Goal: Information Seeking & Learning: Learn about a topic

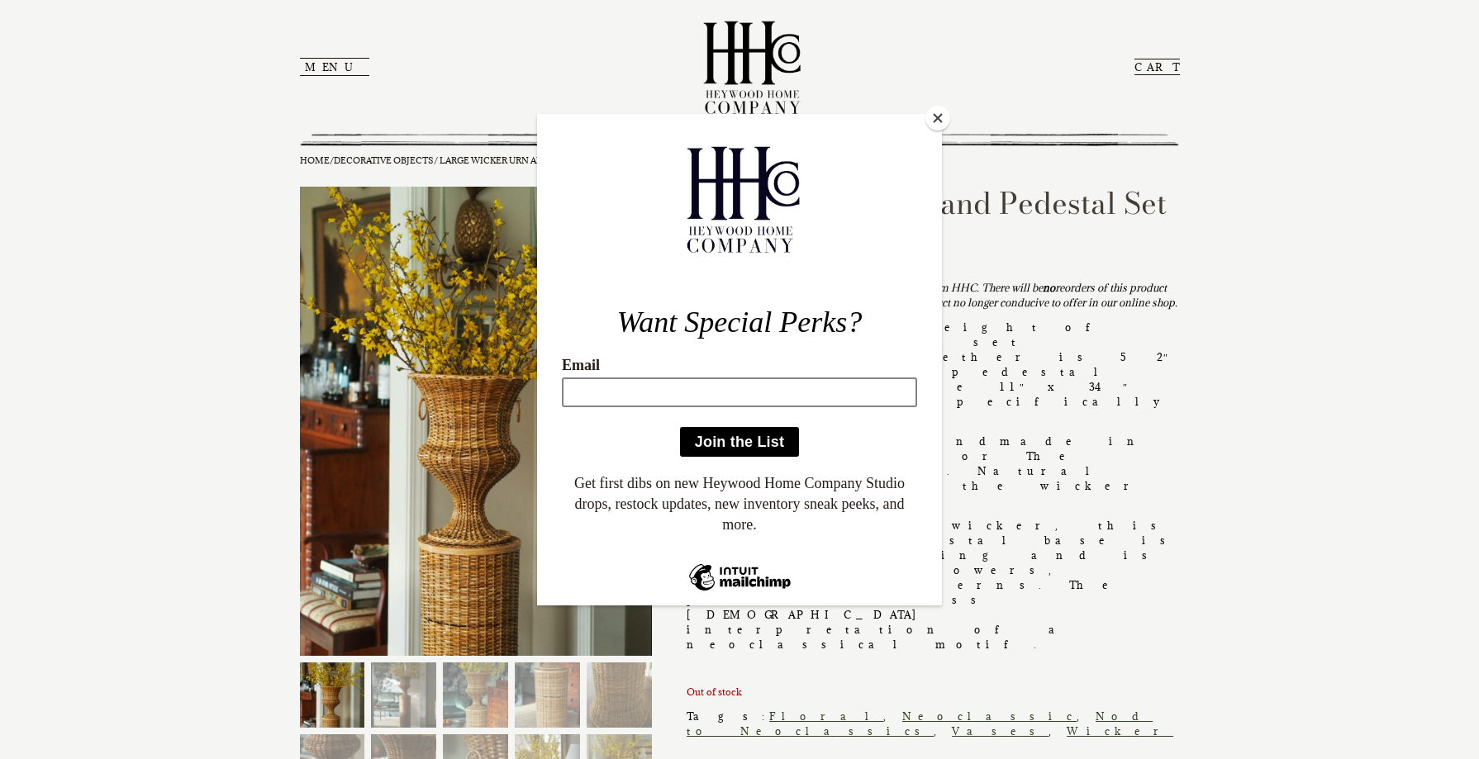
click at [688, 388] on input "Email" at bounding box center [739, 392] width 355 height 30
type input "[PERSON_NAME][EMAIL_ADDRESS][DOMAIN_NAME]"
click at [701, 440] on input "Join the List" at bounding box center [739, 441] width 119 height 30
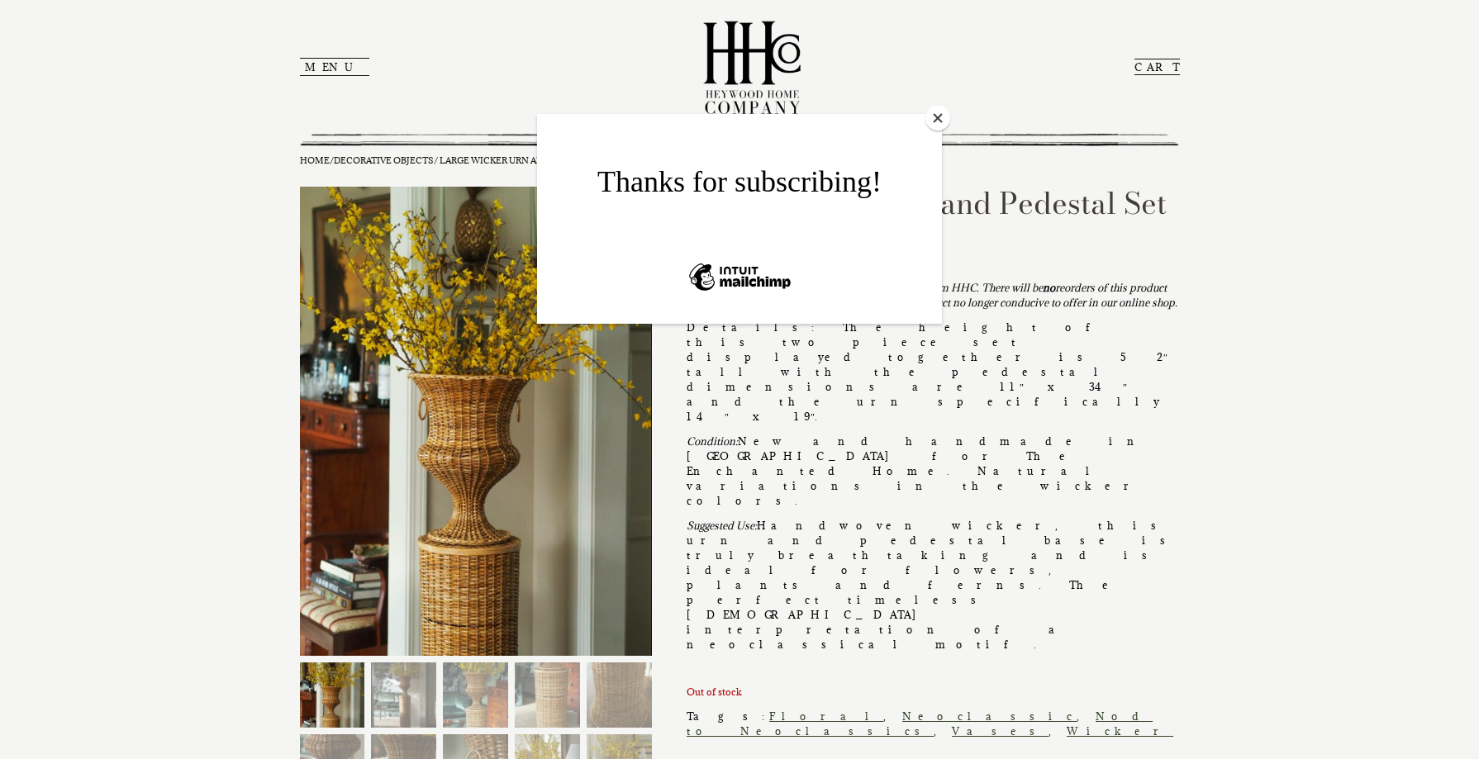
click at [940, 115] on button "Close" at bounding box center [938, 118] width 25 height 25
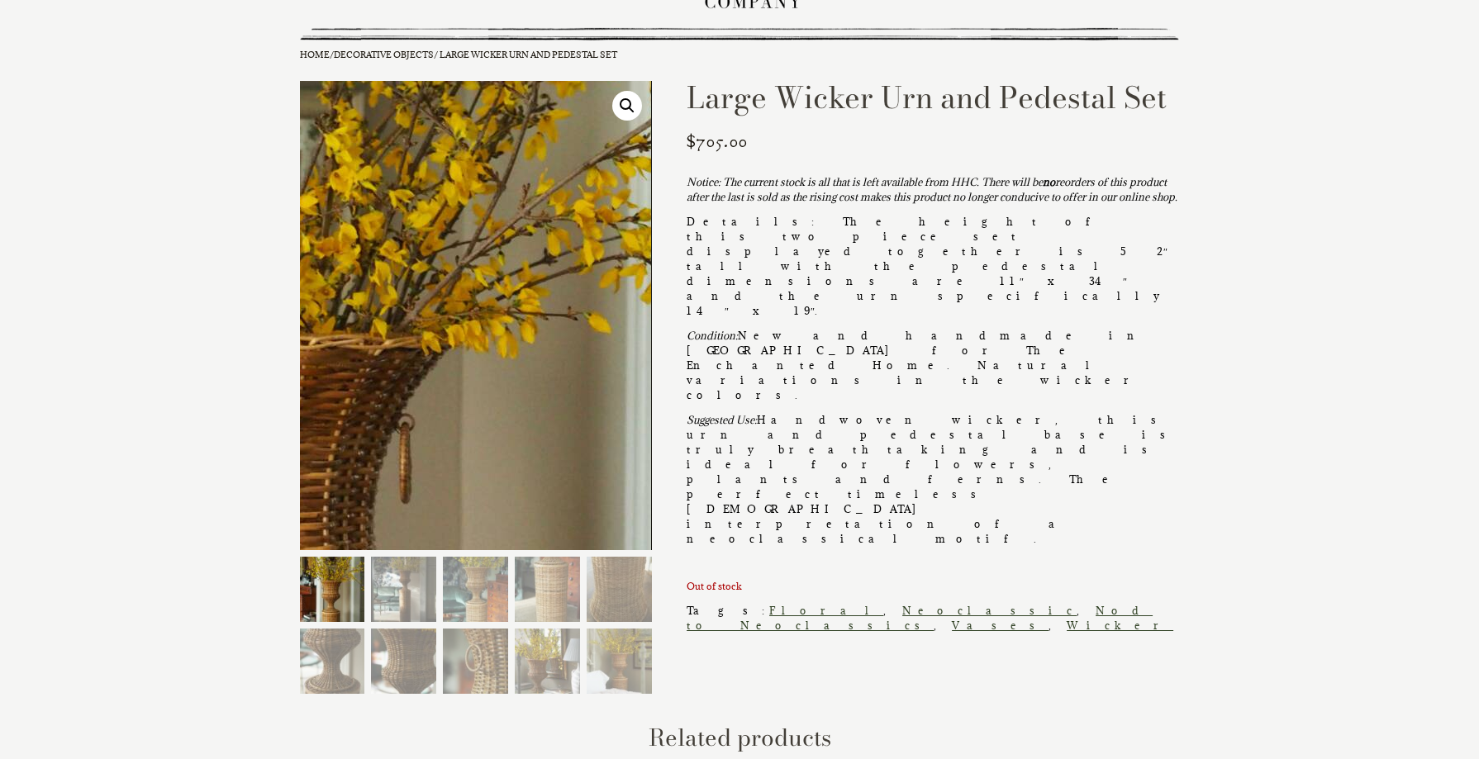
scroll to position [201, 0]
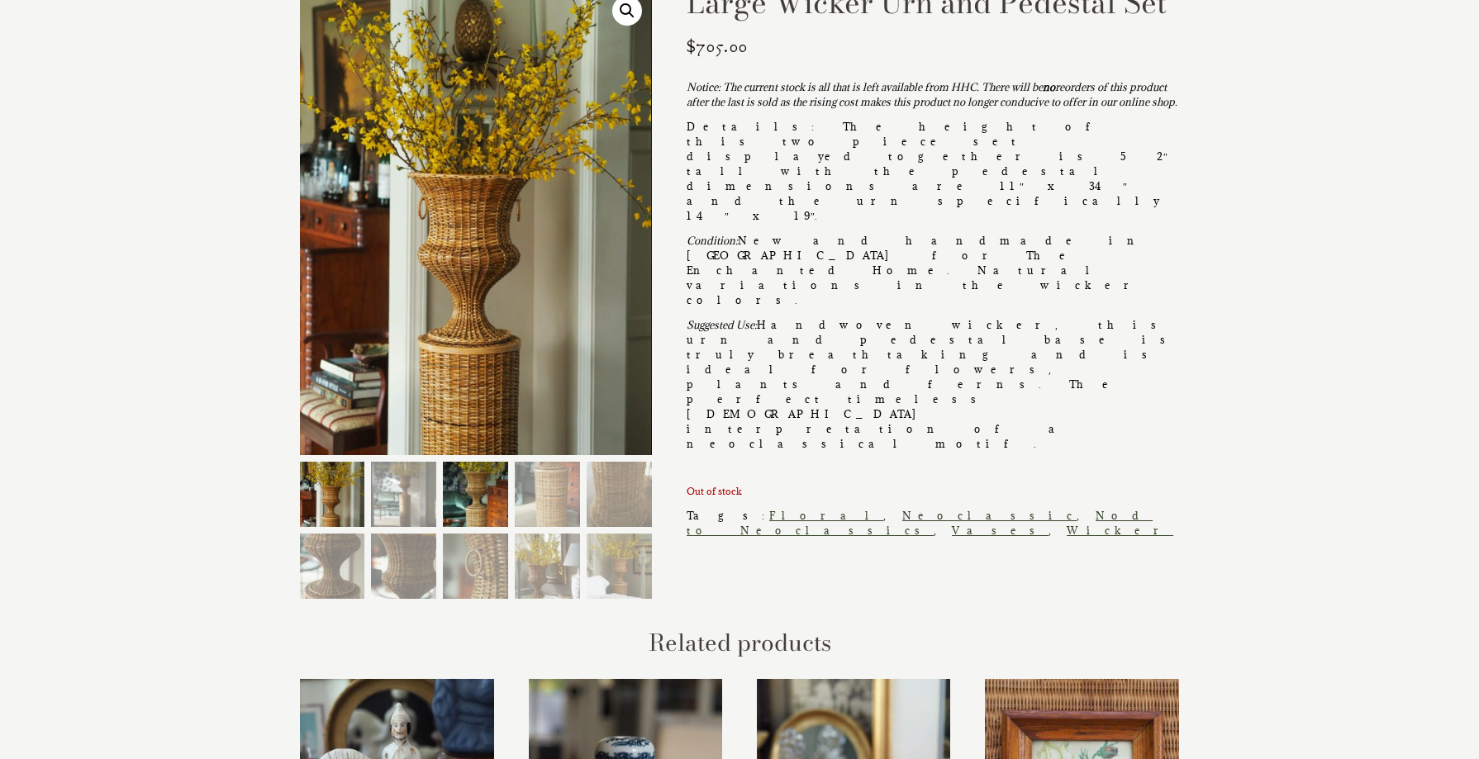
click at [460, 499] on img at bounding box center [475, 494] width 65 height 65
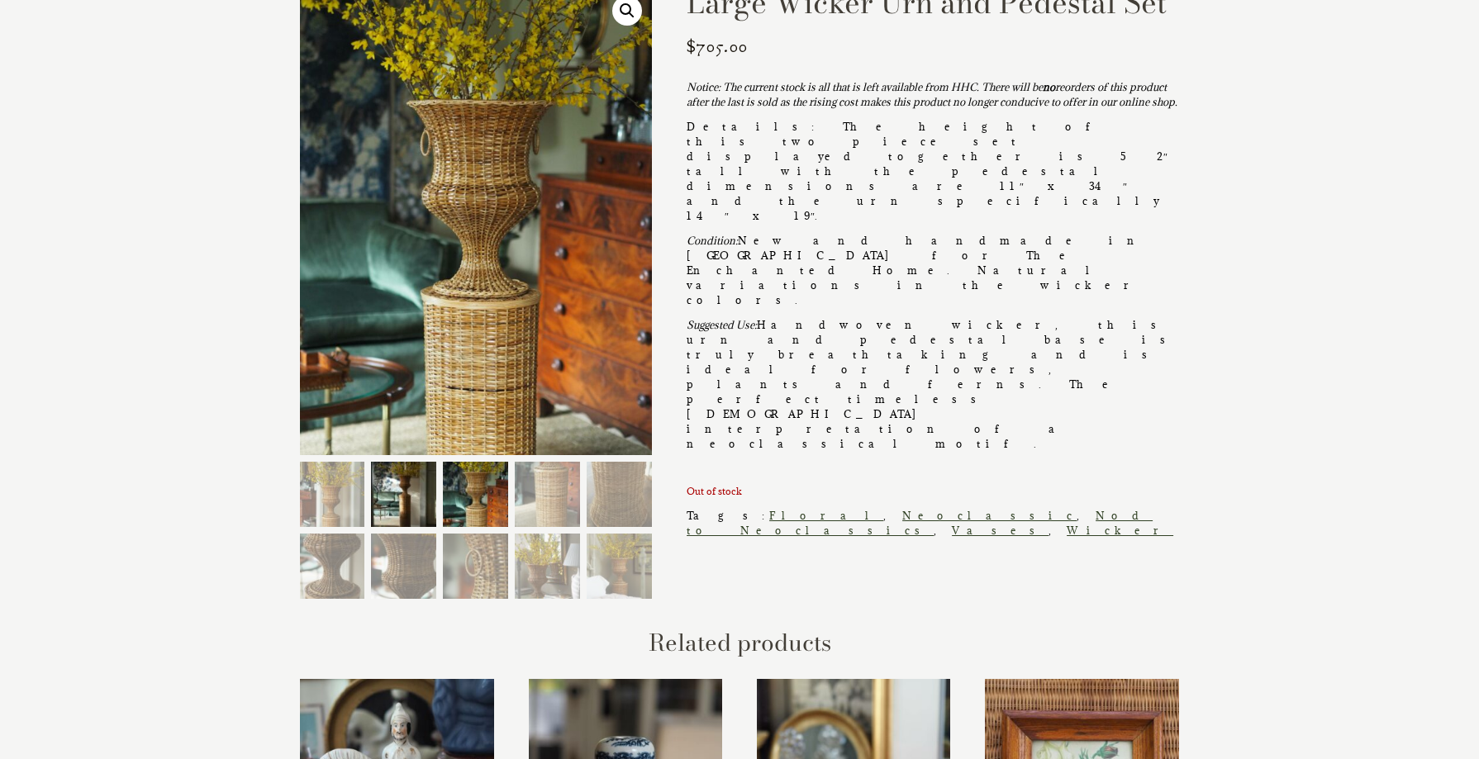
click at [393, 502] on img at bounding box center [403, 494] width 65 height 65
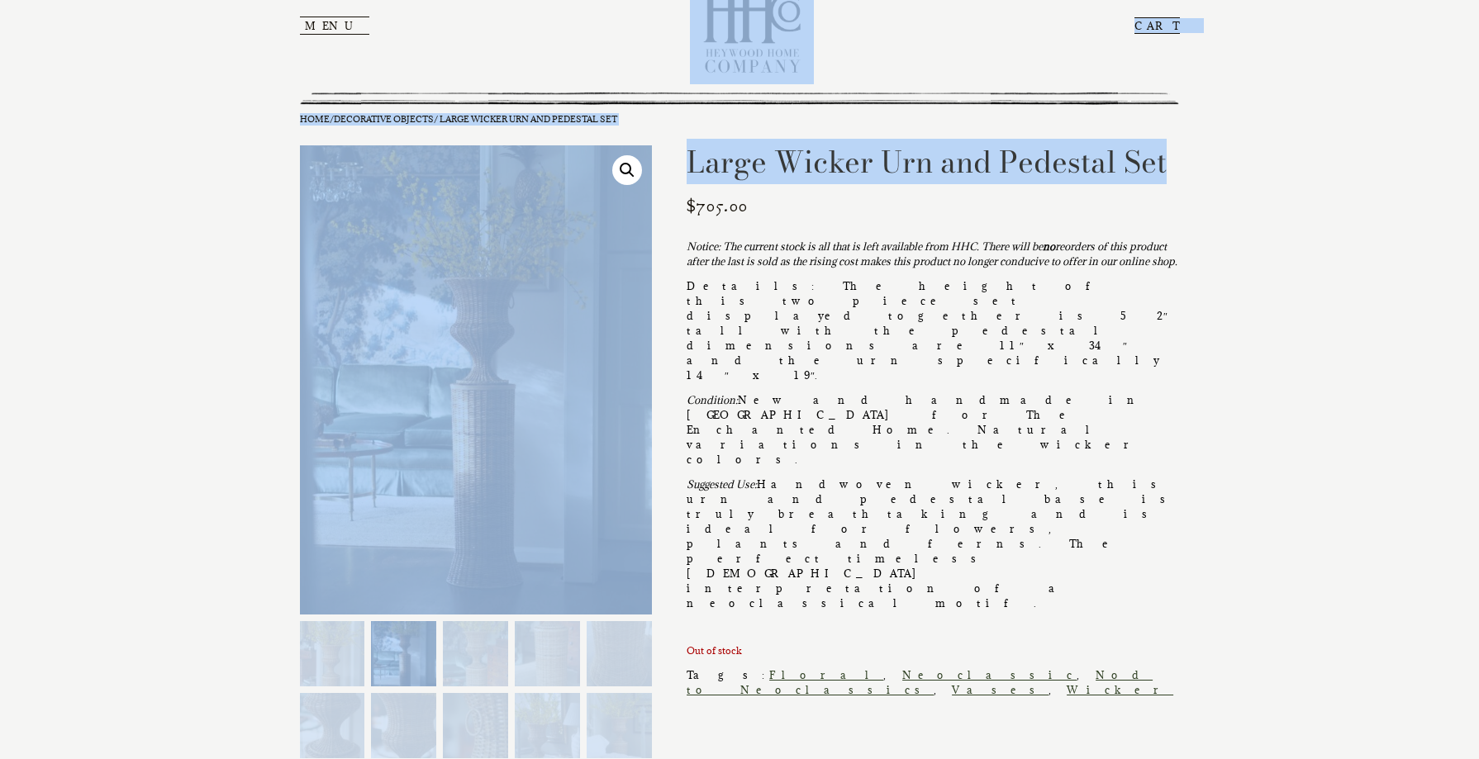
scroll to position [0, 0]
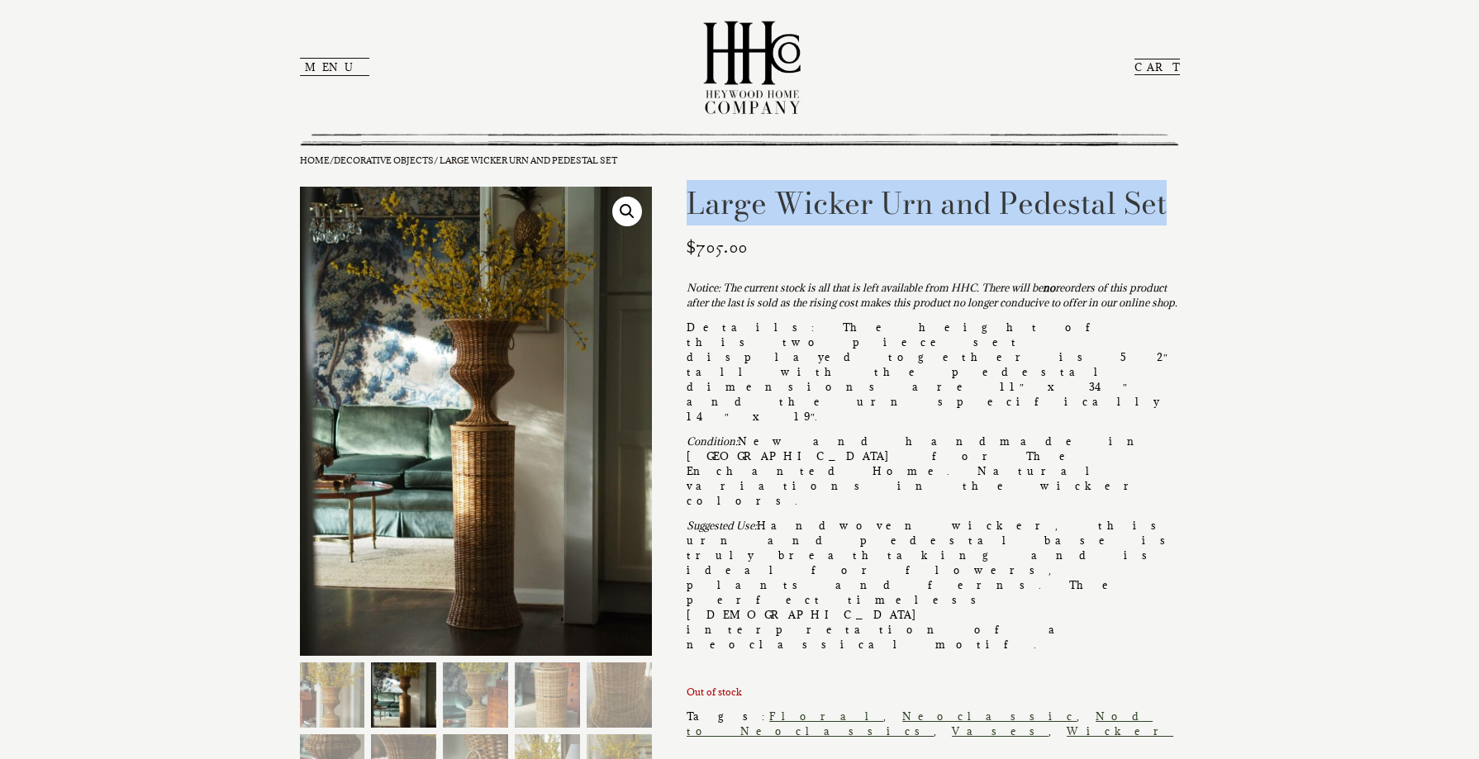
drag, startPoint x: 1188, startPoint y: 40, endPoint x: 678, endPoint y: 209, distance: 538.1
copy h1 "Large Wicker Urn and Pedestal Set"
